Goal: Transaction & Acquisition: Book appointment/travel/reservation

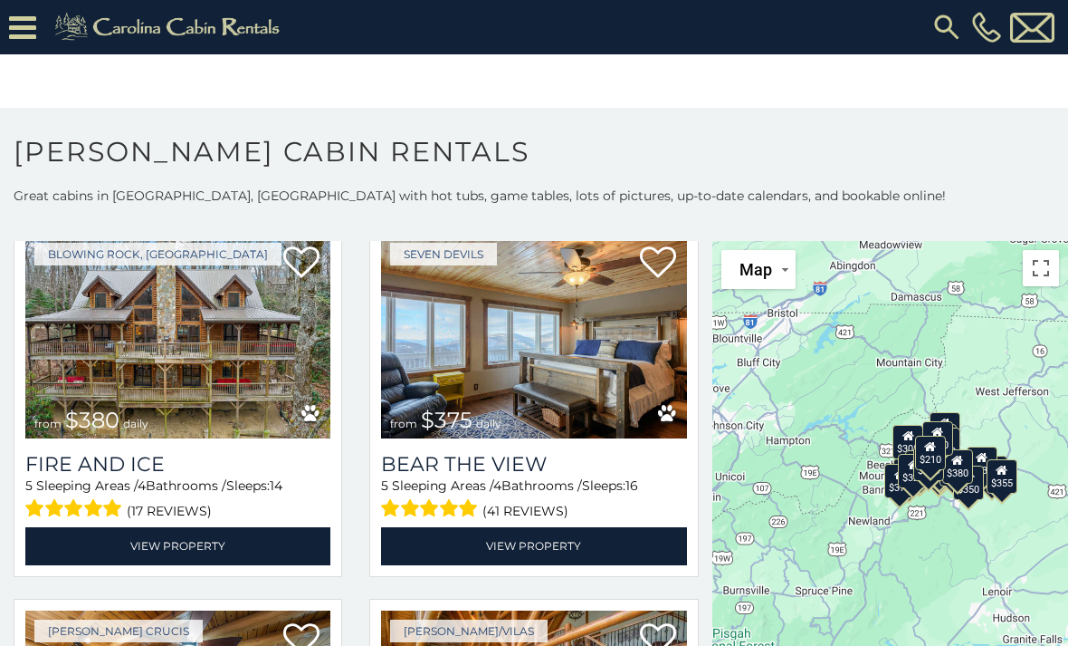
scroll to position [3861, 0]
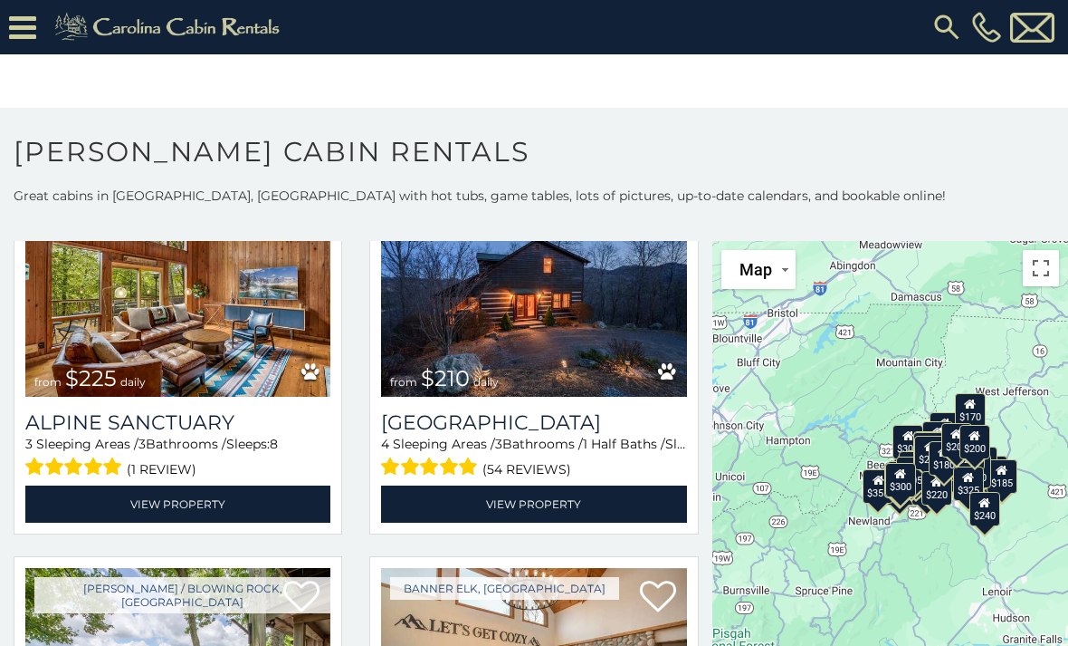
scroll to position [5393, 0]
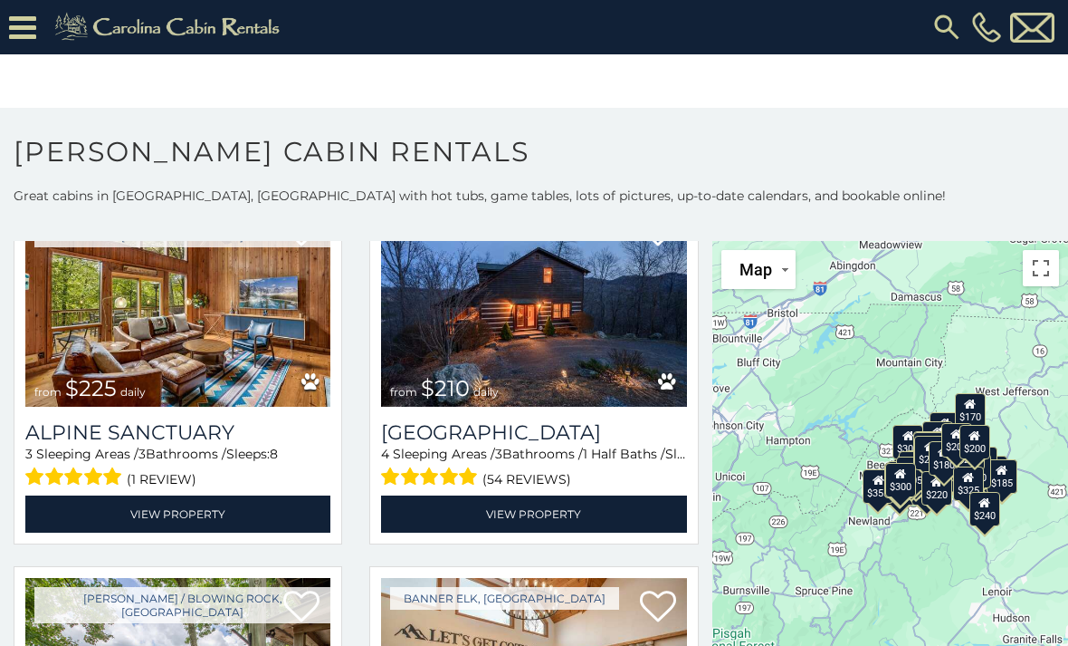
click at [604, 532] on link "View Property" at bounding box center [533, 513] width 305 height 37
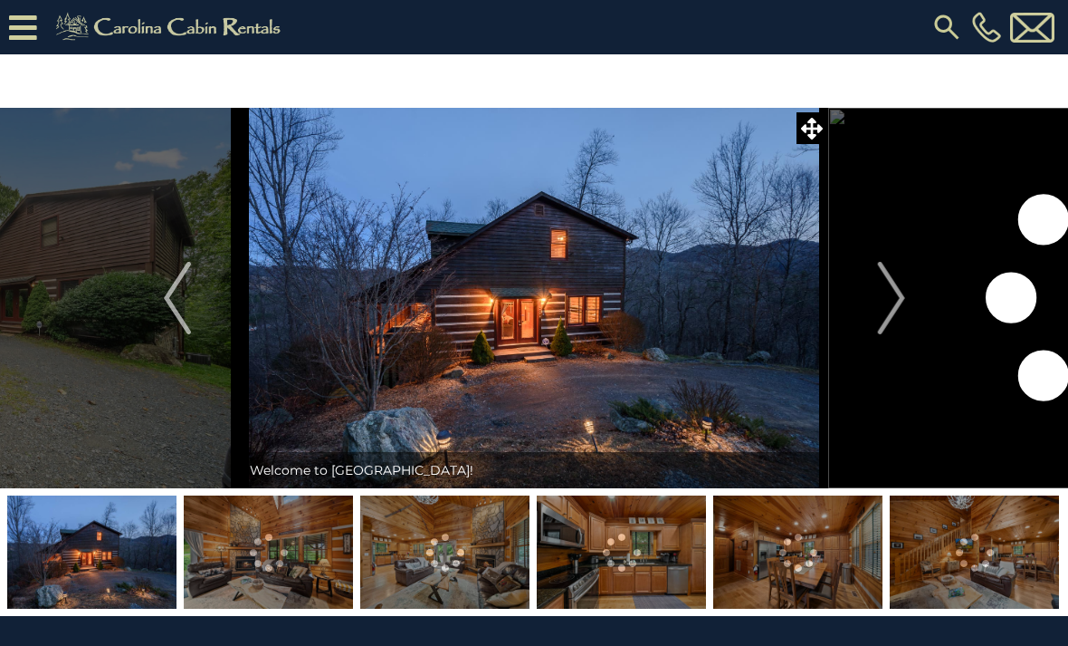
click at [900, 304] on img "Next" at bounding box center [890, 298] width 27 height 72
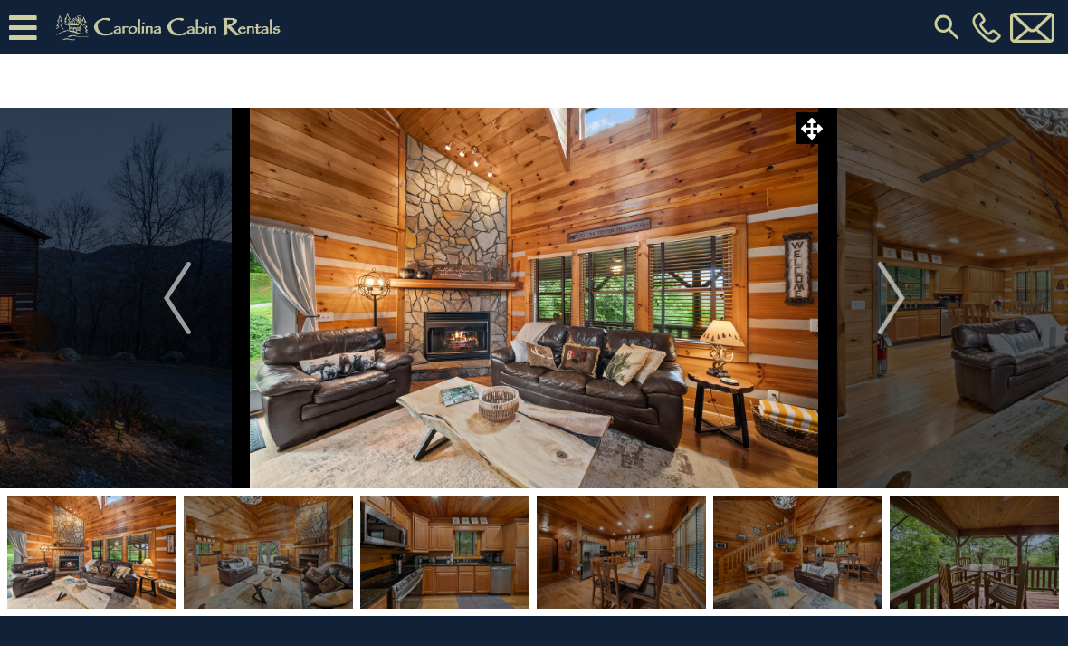
click at [167, 315] on img "Previous" at bounding box center [177, 298] width 27 height 72
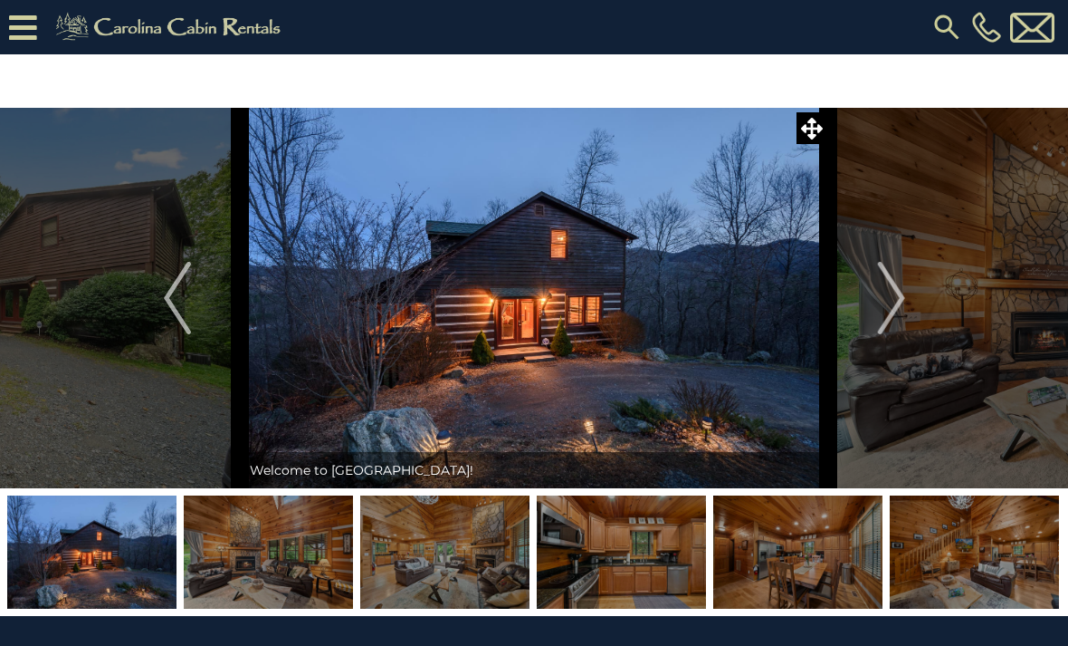
click at [898, 304] on img "Next" at bounding box center [890, 298] width 27 height 72
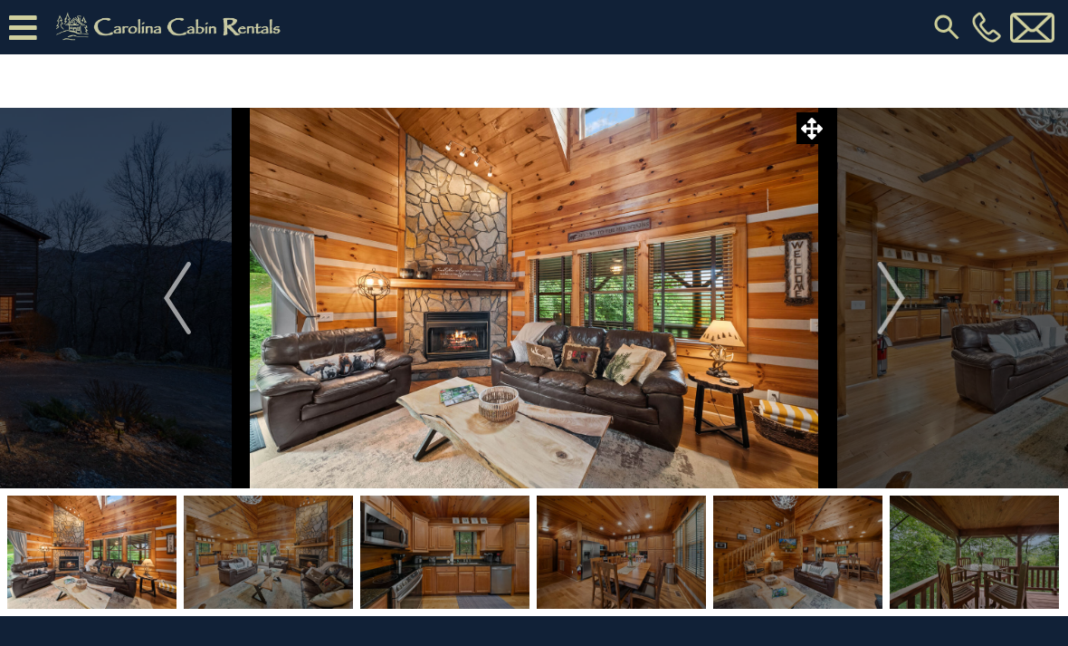
click at [895, 302] on img "Next" at bounding box center [890, 298] width 27 height 72
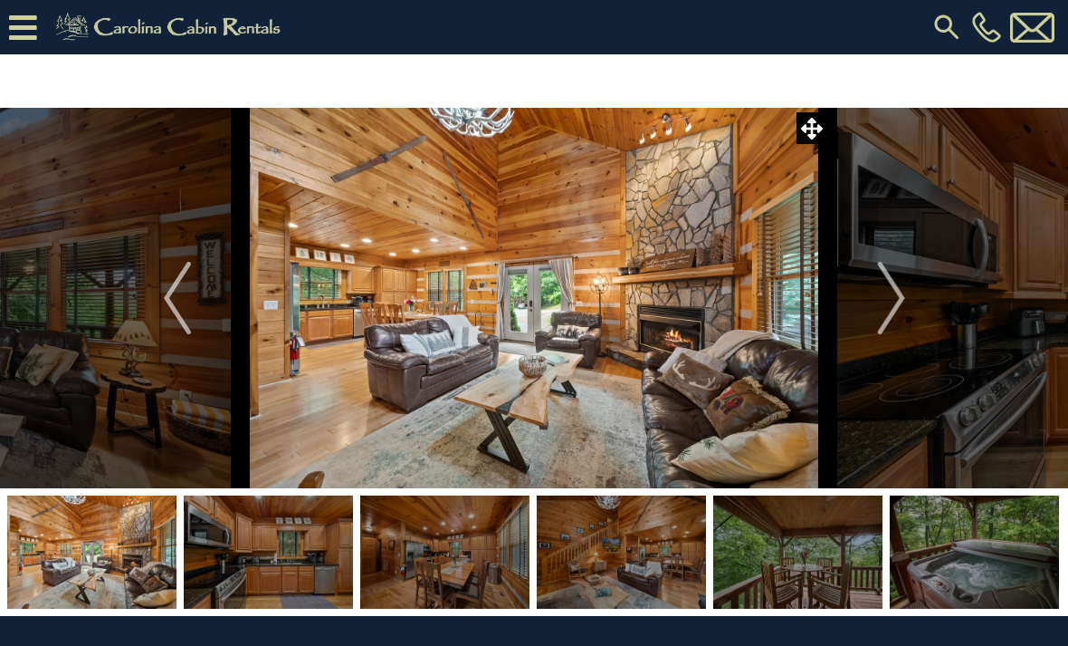
click at [895, 306] on img "Next" at bounding box center [890, 298] width 27 height 72
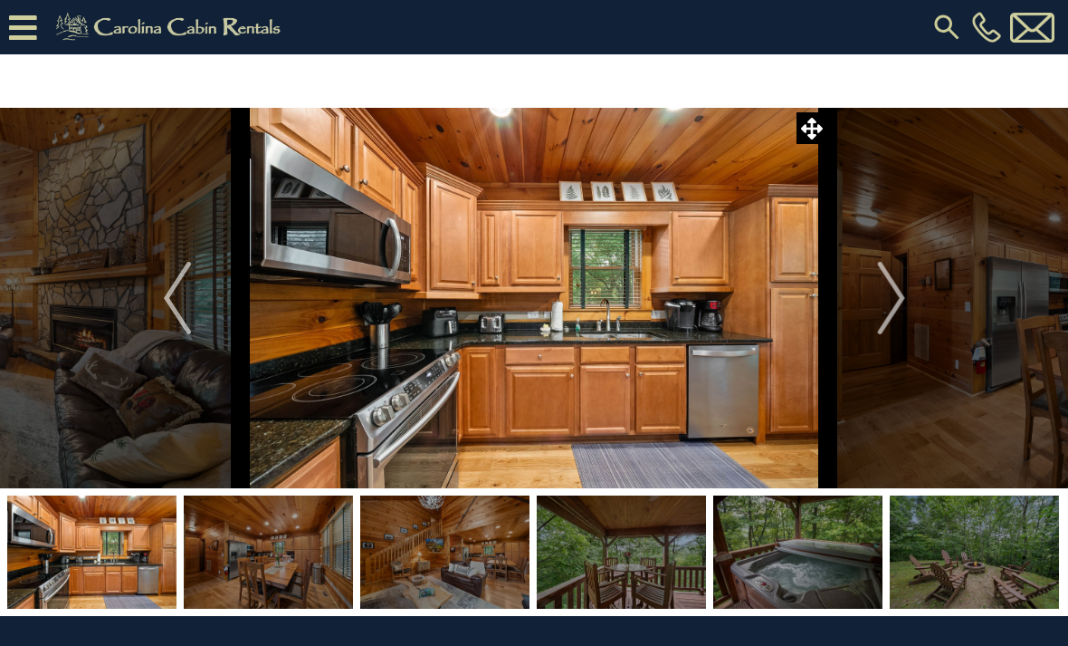
click at [897, 301] on img "Next" at bounding box center [890, 298] width 27 height 72
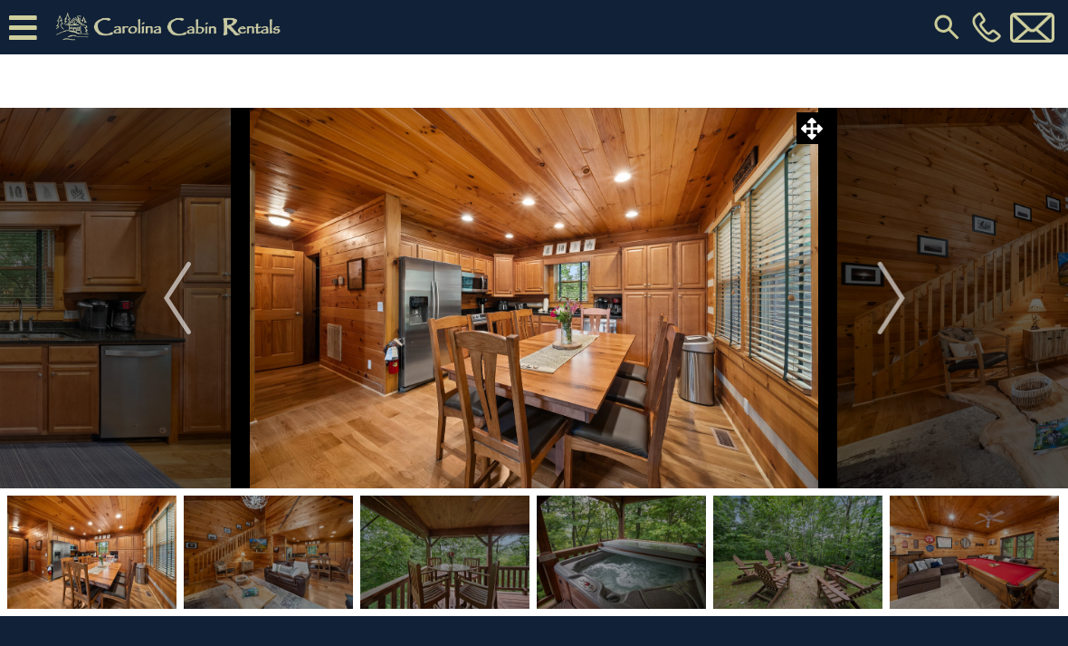
click at [894, 305] on img "Next" at bounding box center [890, 298] width 27 height 72
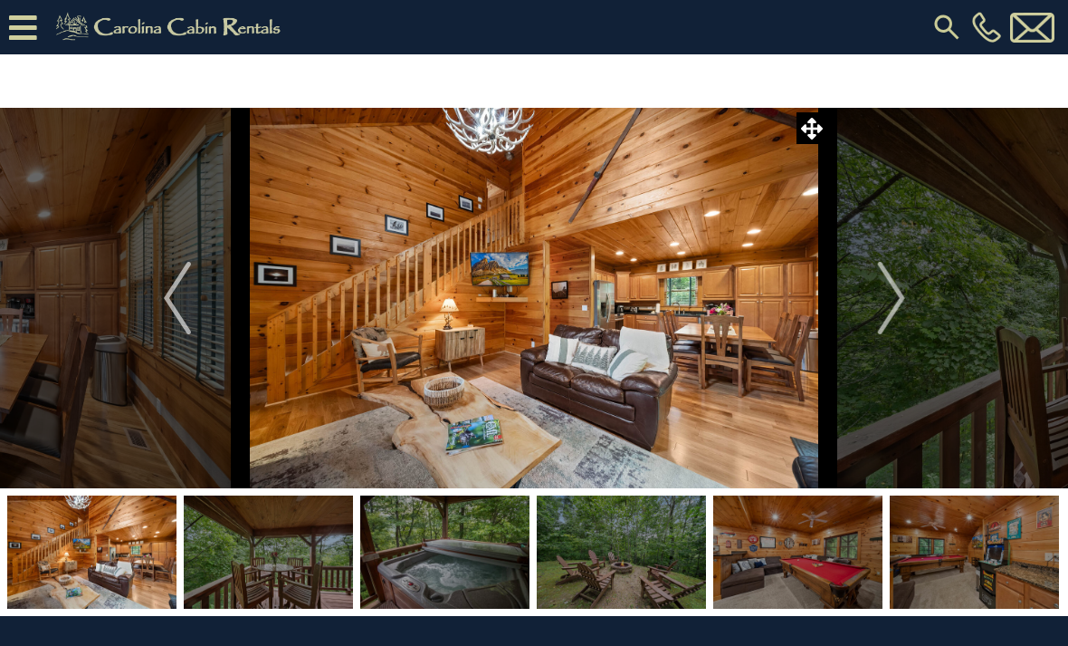
click at [898, 303] on img "Next" at bounding box center [890, 298] width 27 height 72
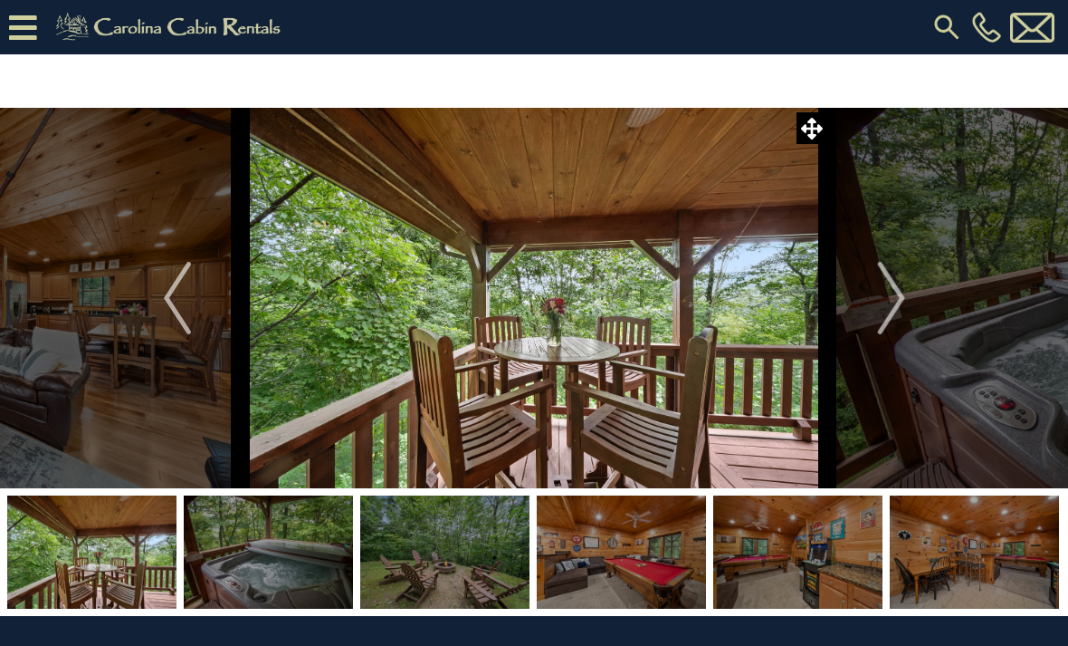
click at [899, 301] on img "Next" at bounding box center [890, 298] width 27 height 72
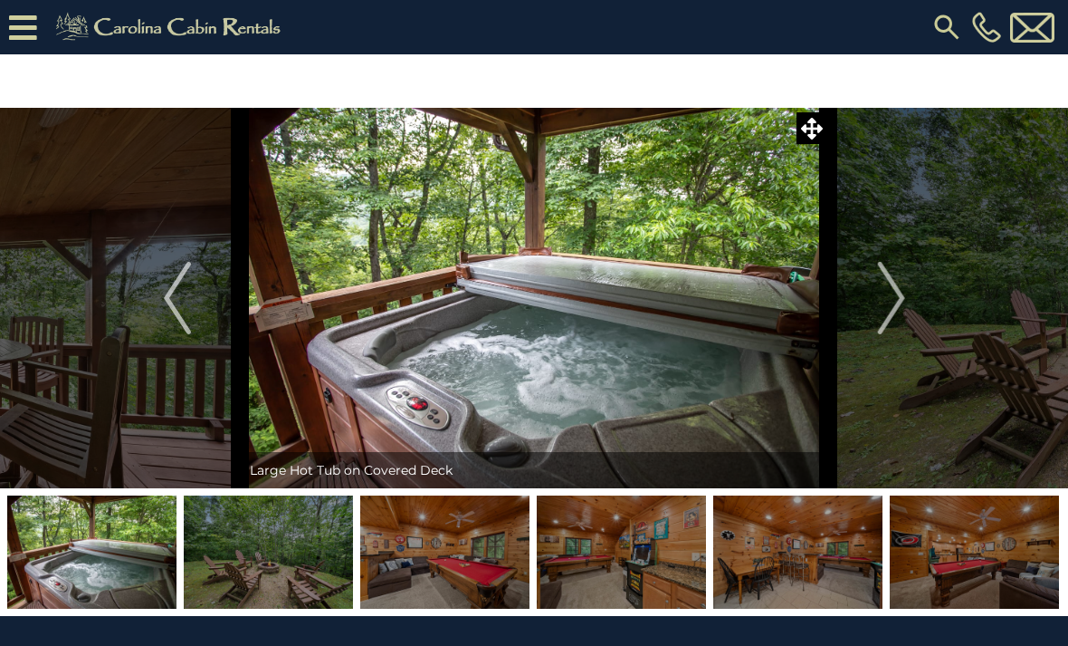
click at [909, 299] on button "Next" at bounding box center [891, 298] width 127 height 380
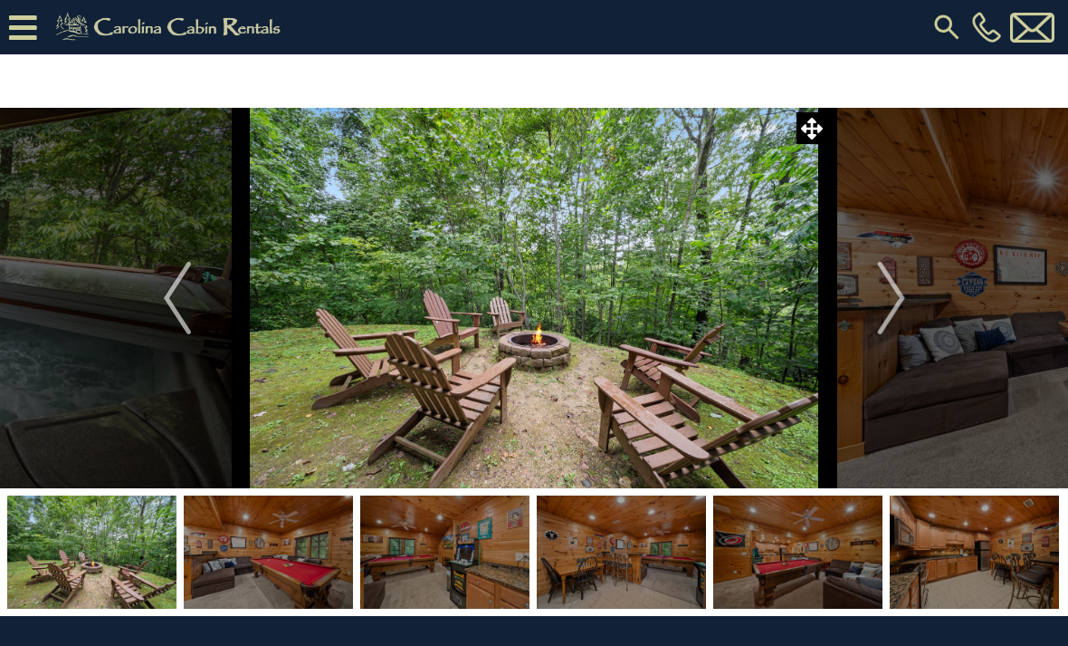
click at [26, 26] on icon at bounding box center [23, 28] width 28 height 32
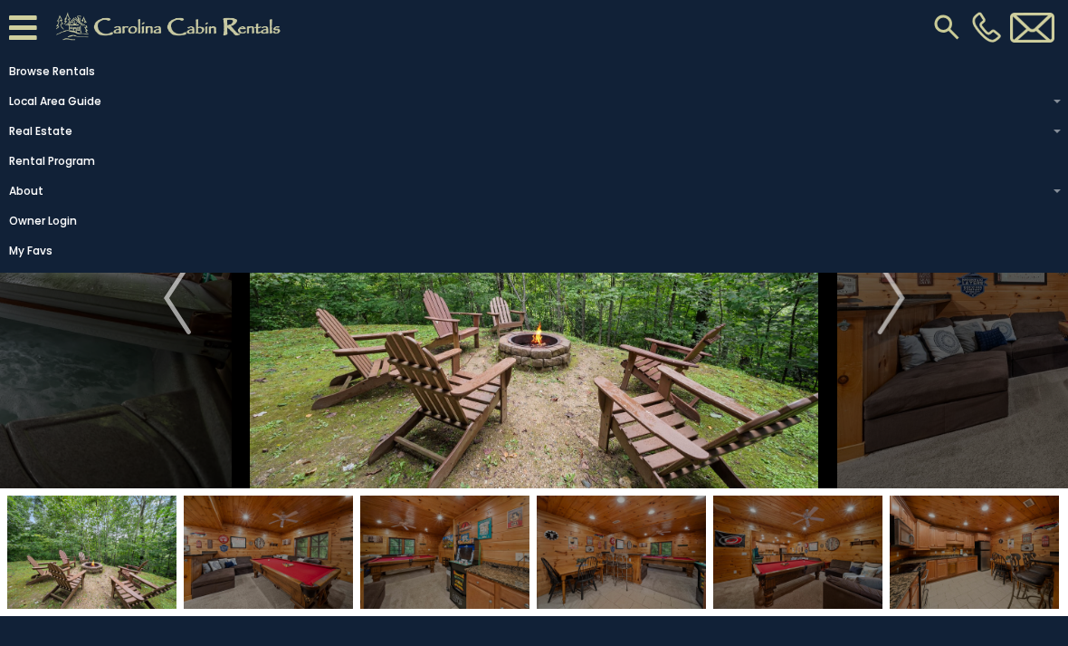
click at [817, 446] on img at bounding box center [535, 298] width 588 height 380
click at [138, 345] on button "Previous" at bounding box center [177, 298] width 127 height 380
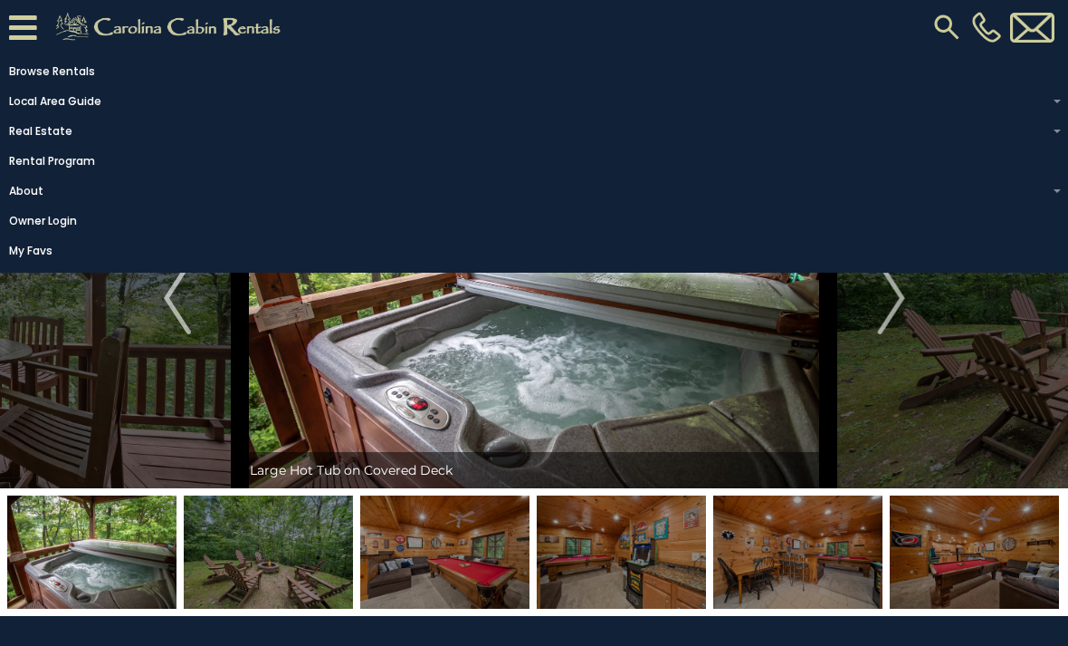
click at [895, 317] on img "Next" at bounding box center [890, 298] width 27 height 72
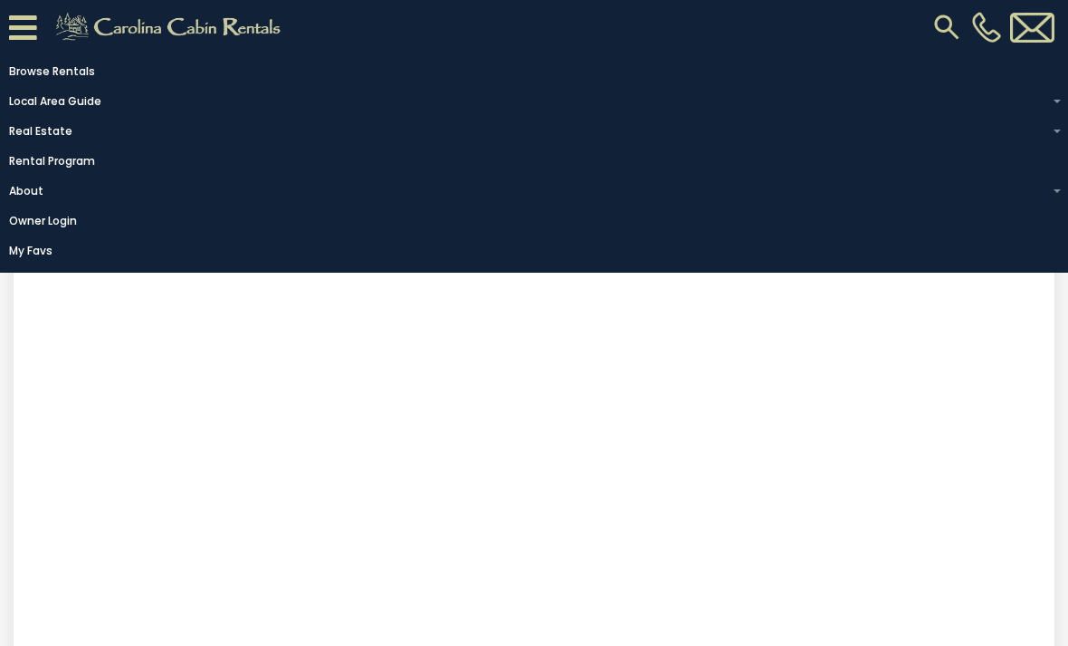
scroll to position [431, 0]
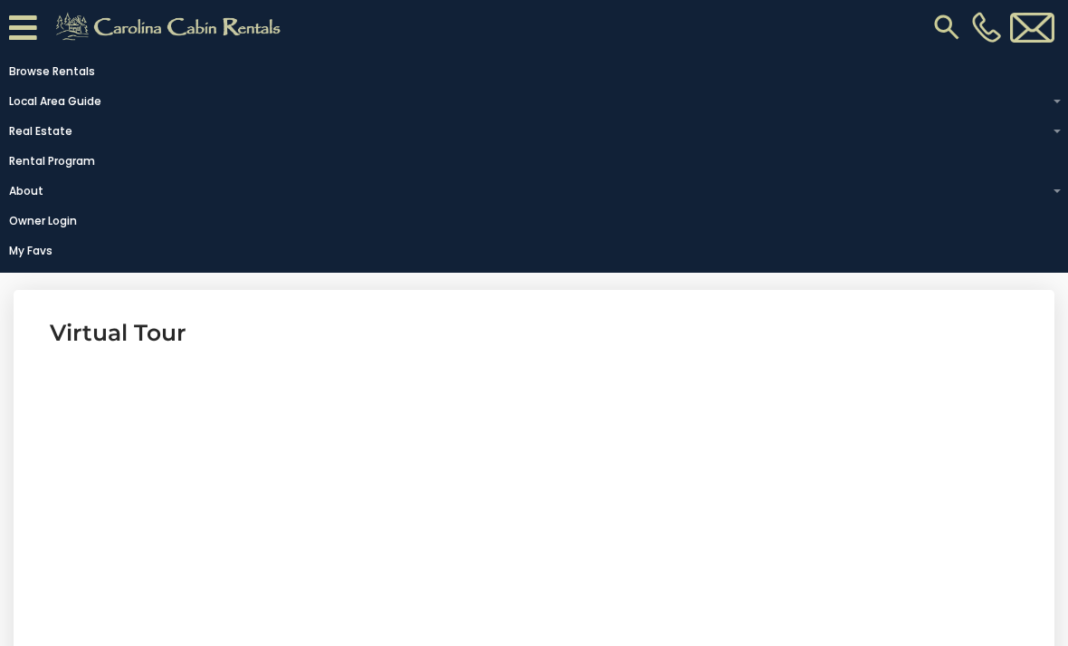
click at [34, 29] on icon at bounding box center [23, 28] width 28 height 32
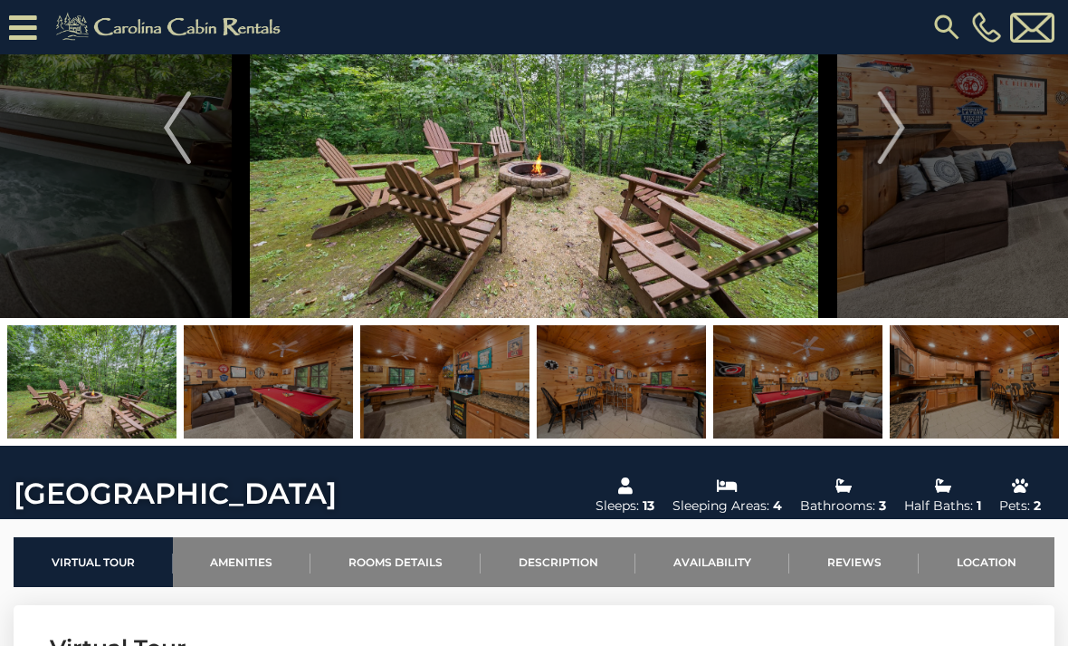
scroll to position [73, 0]
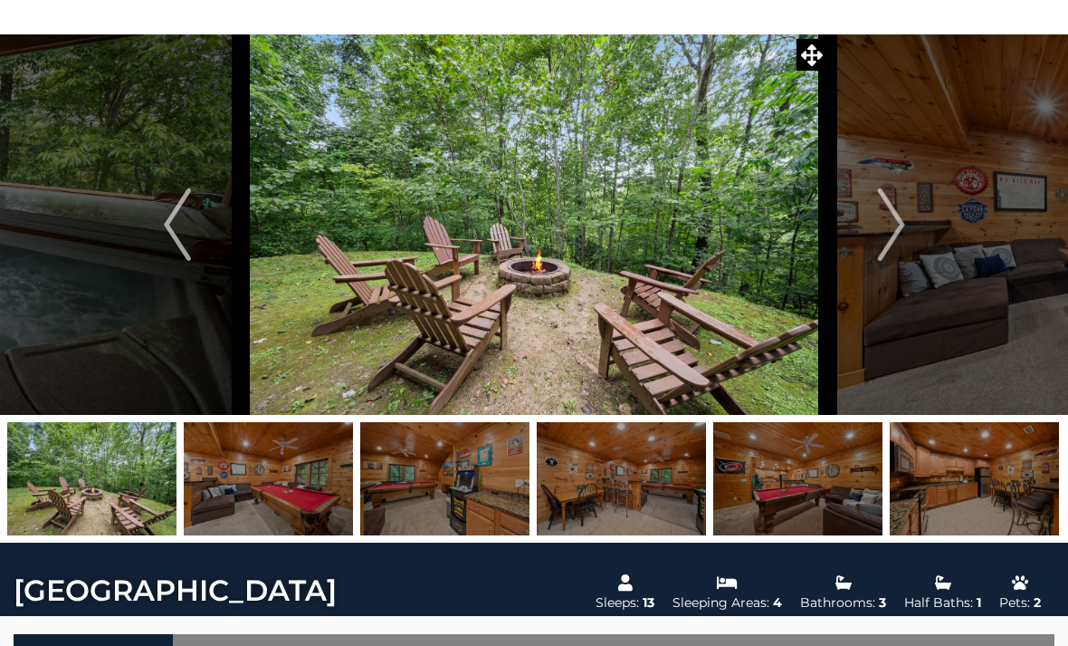
click at [914, 229] on button "Next" at bounding box center [891, 224] width 127 height 380
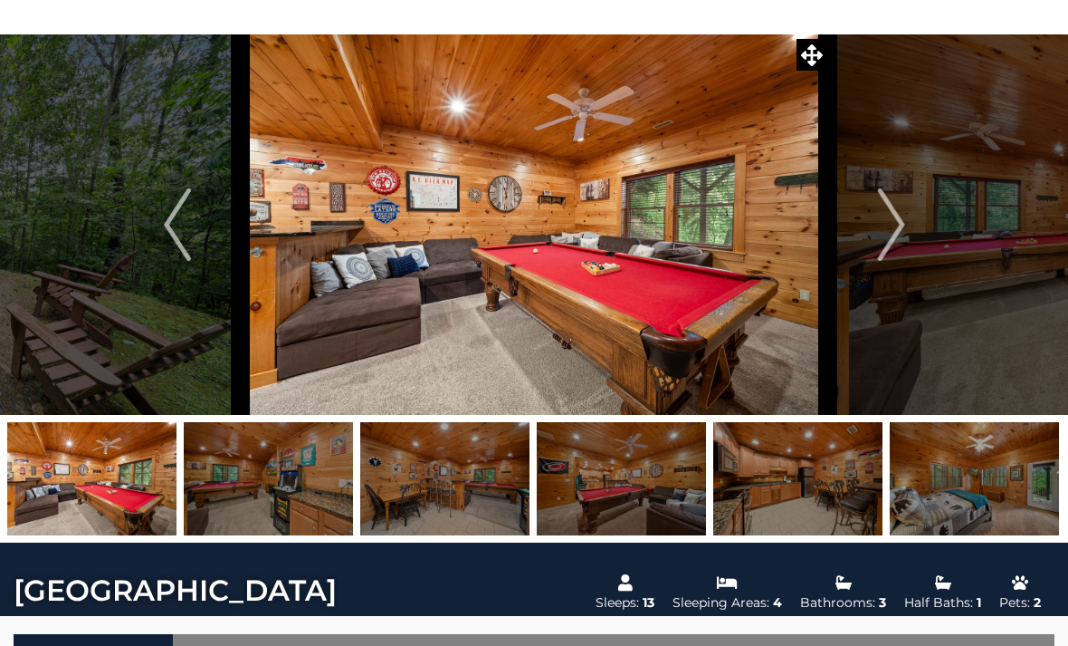
click at [907, 238] on button "Next" at bounding box center [891, 224] width 127 height 380
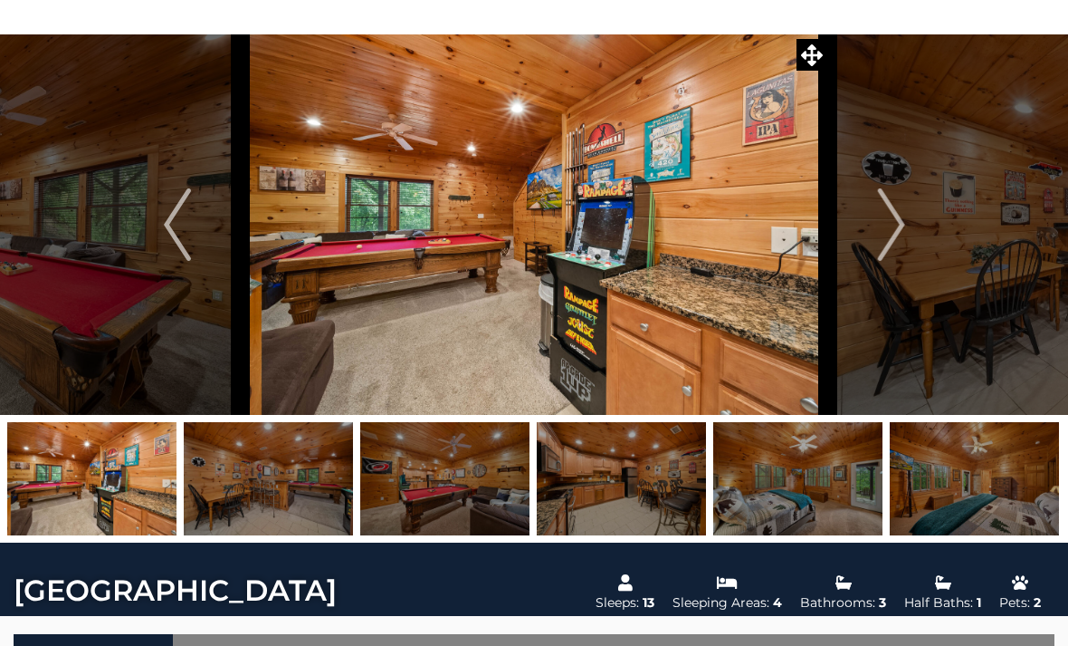
click at [902, 240] on img "Next" at bounding box center [890, 224] width 27 height 72
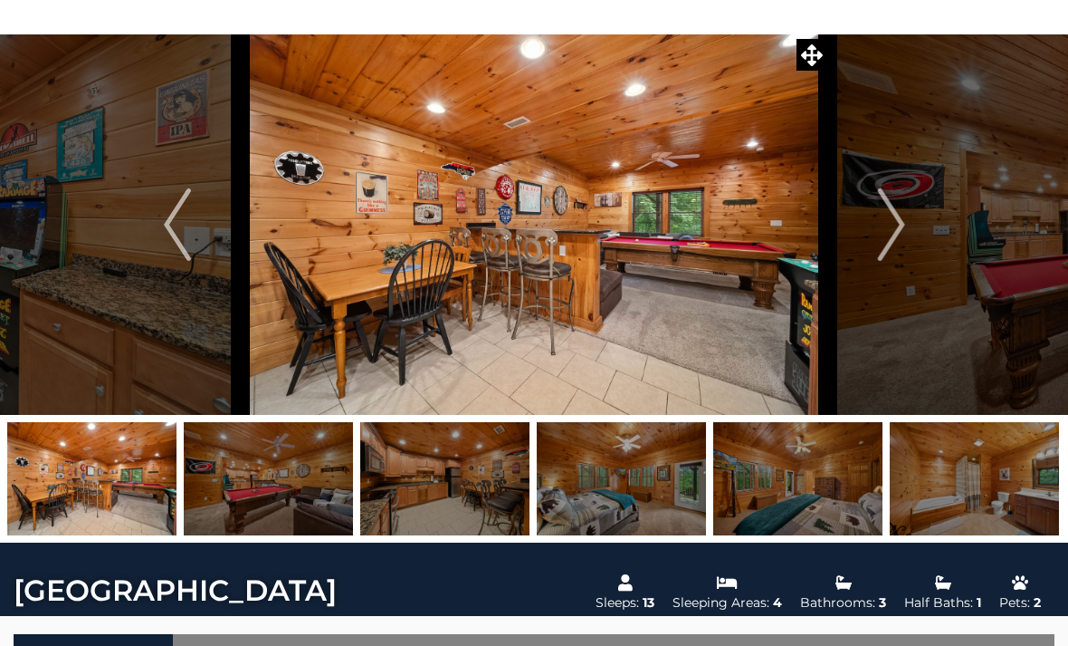
click at [893, 240] on img "Next" at bounding box center [890, 224] width 27 height 72
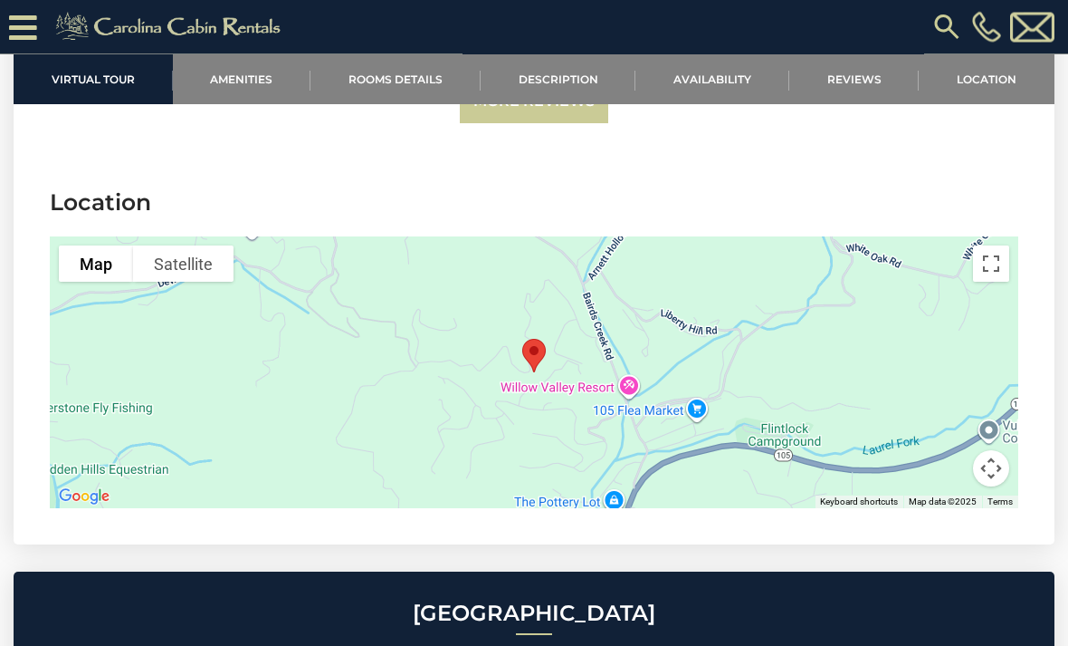
scroll to position [3643, 0]
click at [996, 266] on button "Toggle fullscreen view" at bounding box center [991, 263] width 36 height 36
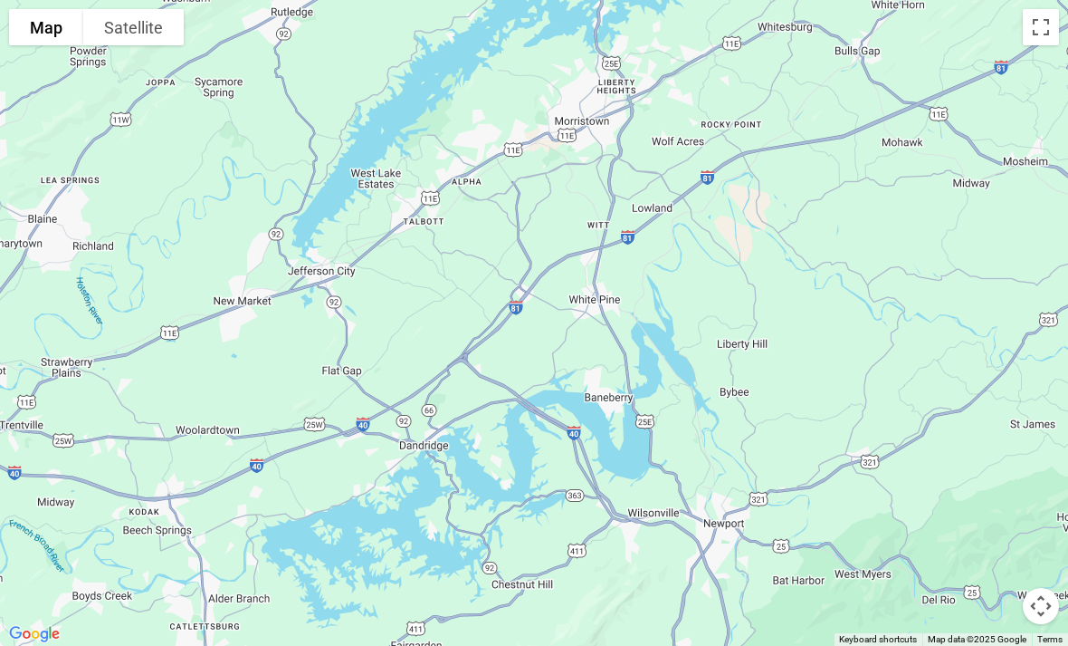
scroll to position [2970, 0]
